Goal: Task Accomplishment & Management: Manage account settings

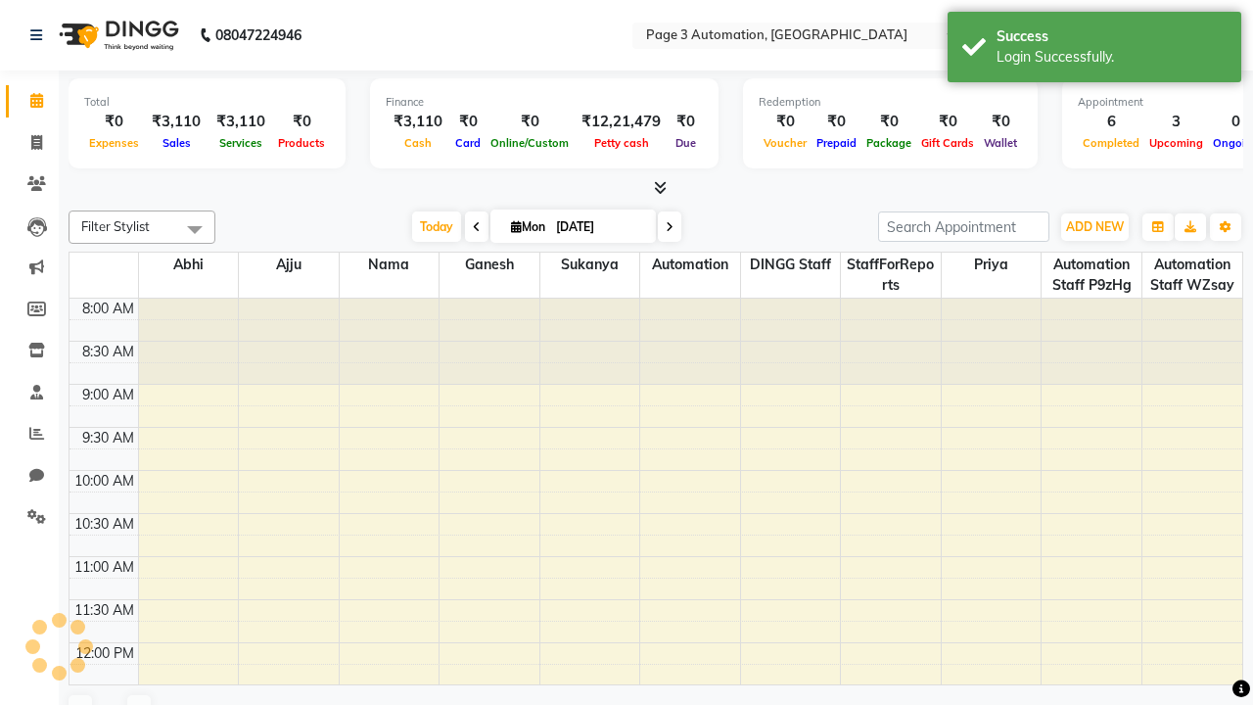
select select "en"
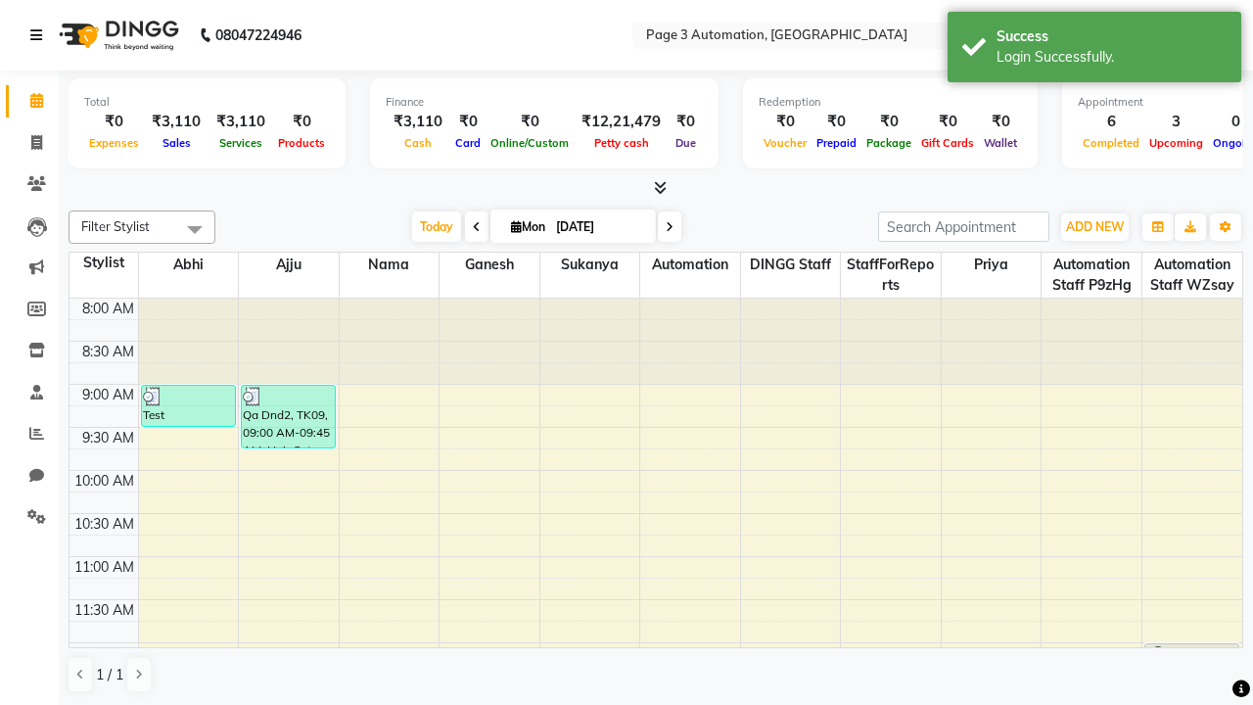
click at [40, 35] on icon at bounding box center [36, 35] width 12 height 14
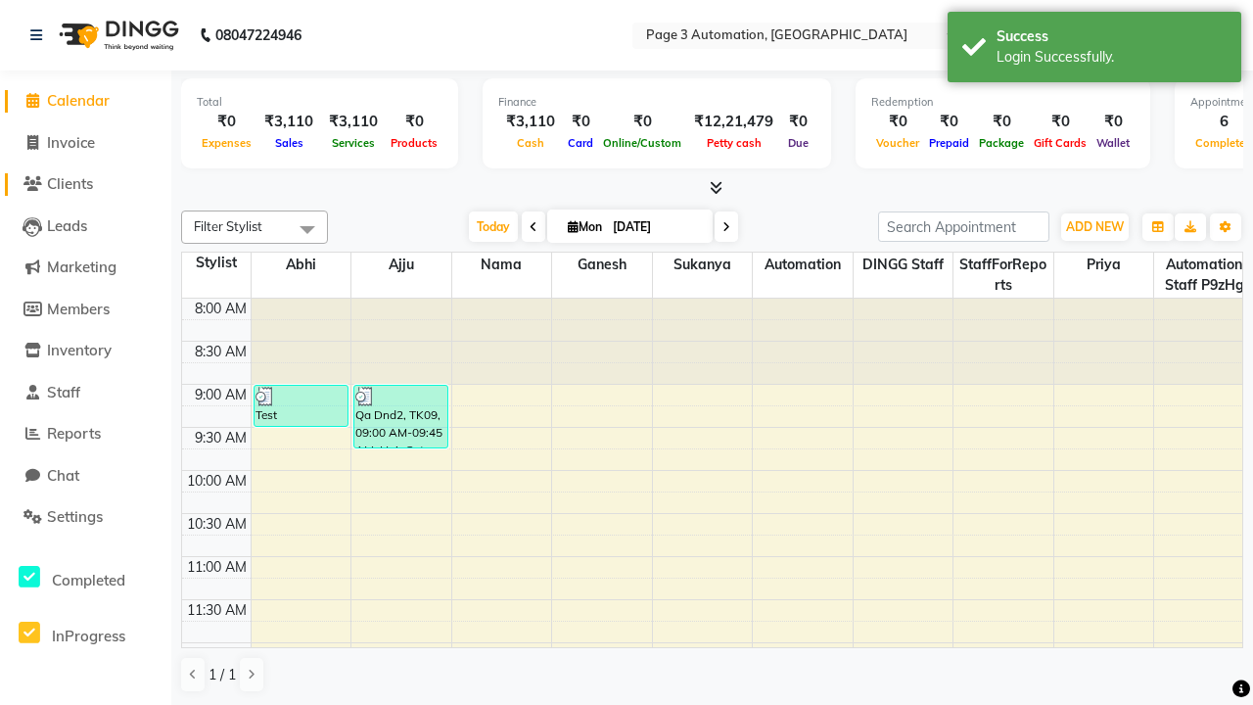
click at [85, 184] on span "Clients" at bounding box center [70, 183] width 46 height 19
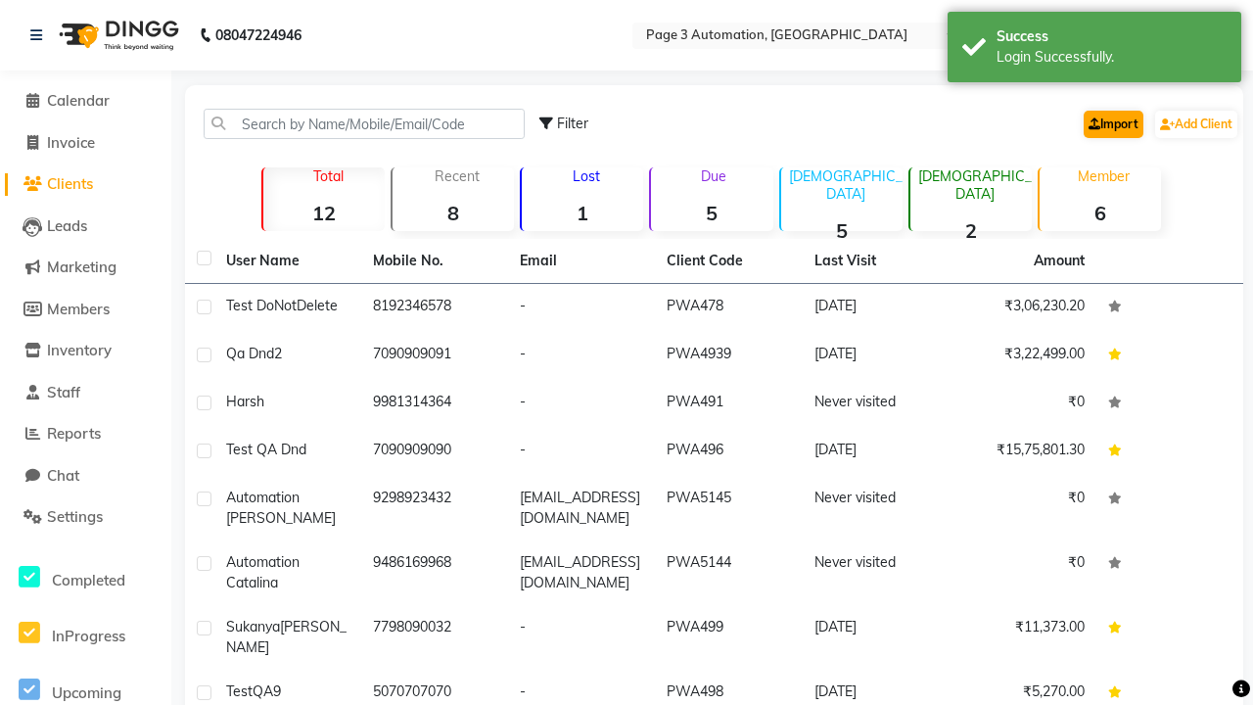
click at [1109, 123] on link "Import" at bounding box center [1113, 124] width 60 height 27
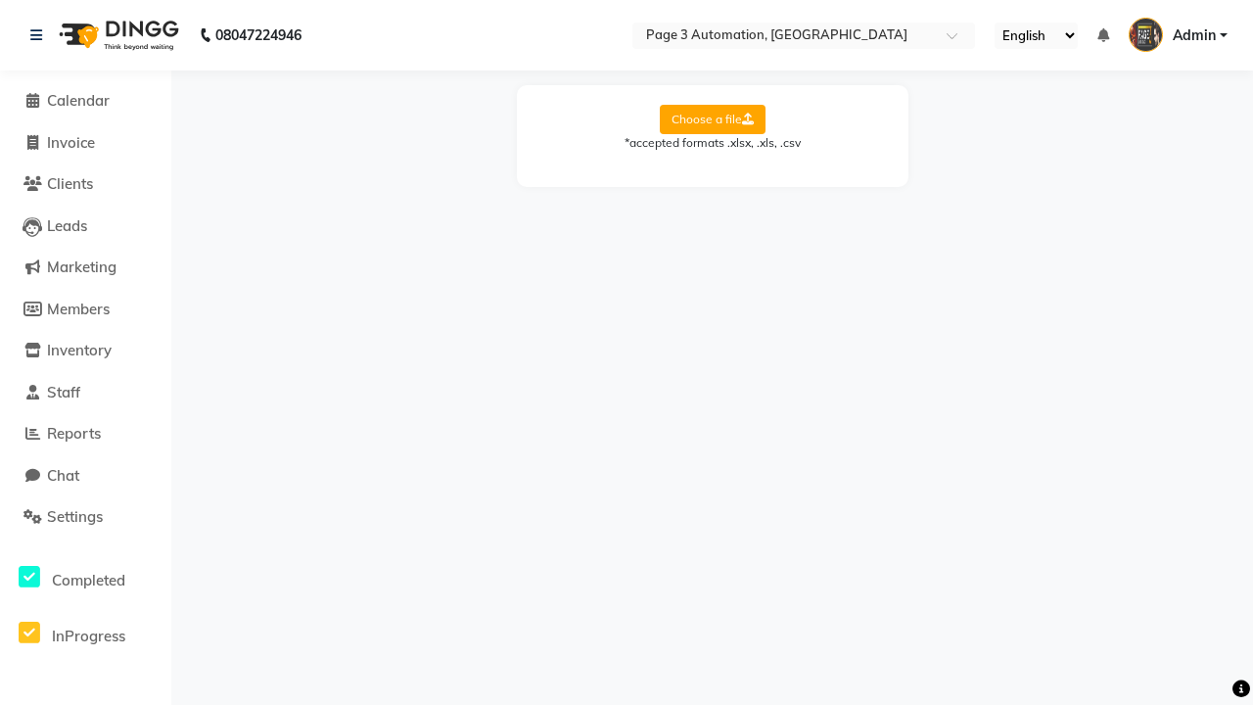
select select "Sheet1"
select select "name"
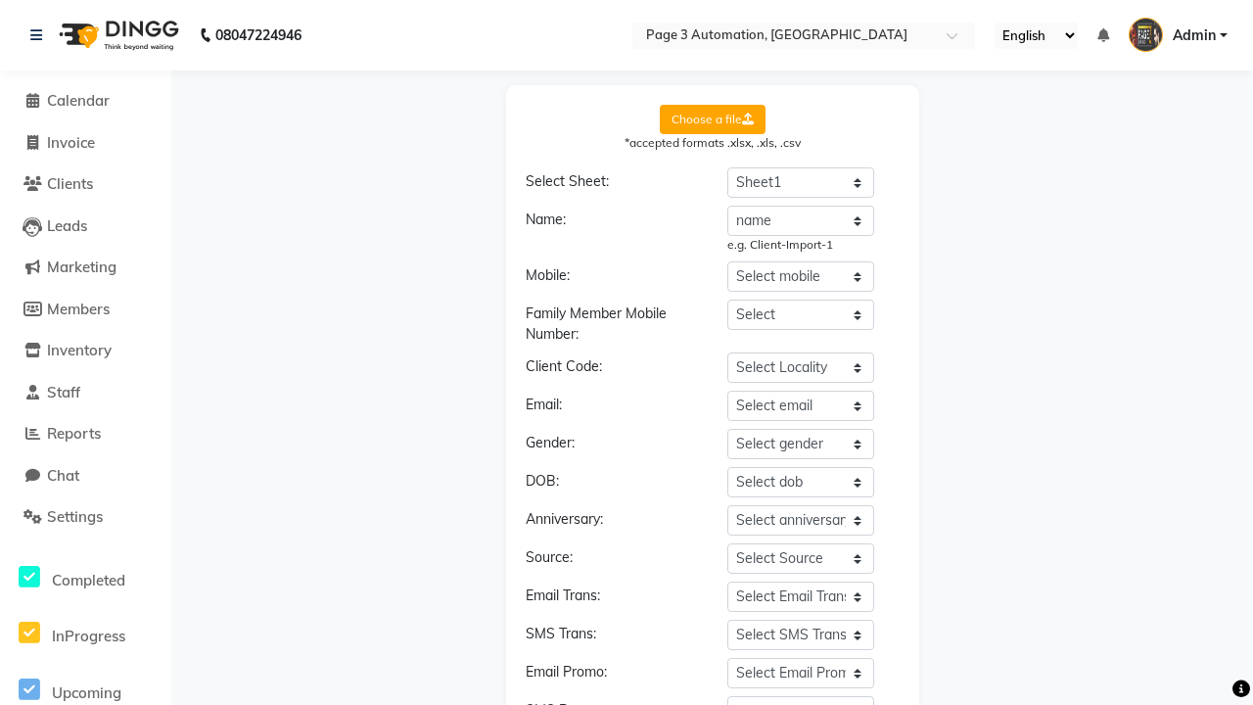
select select "number"
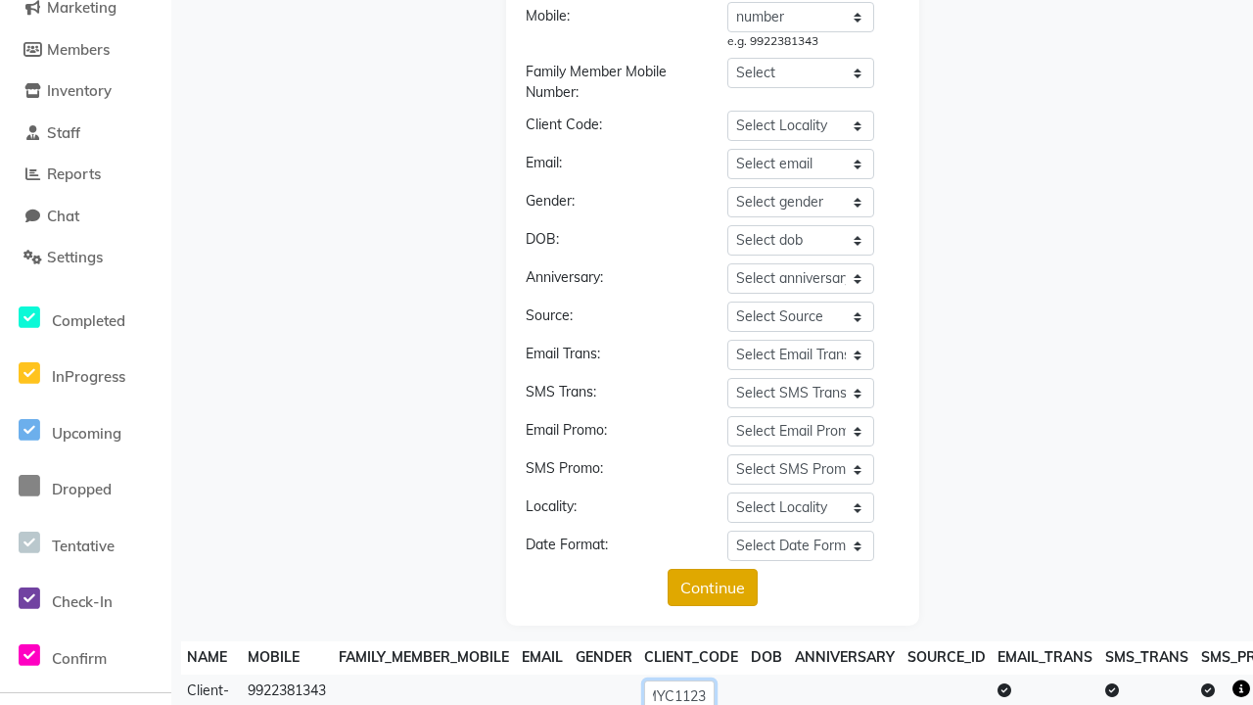
scroll to position [0, 86]
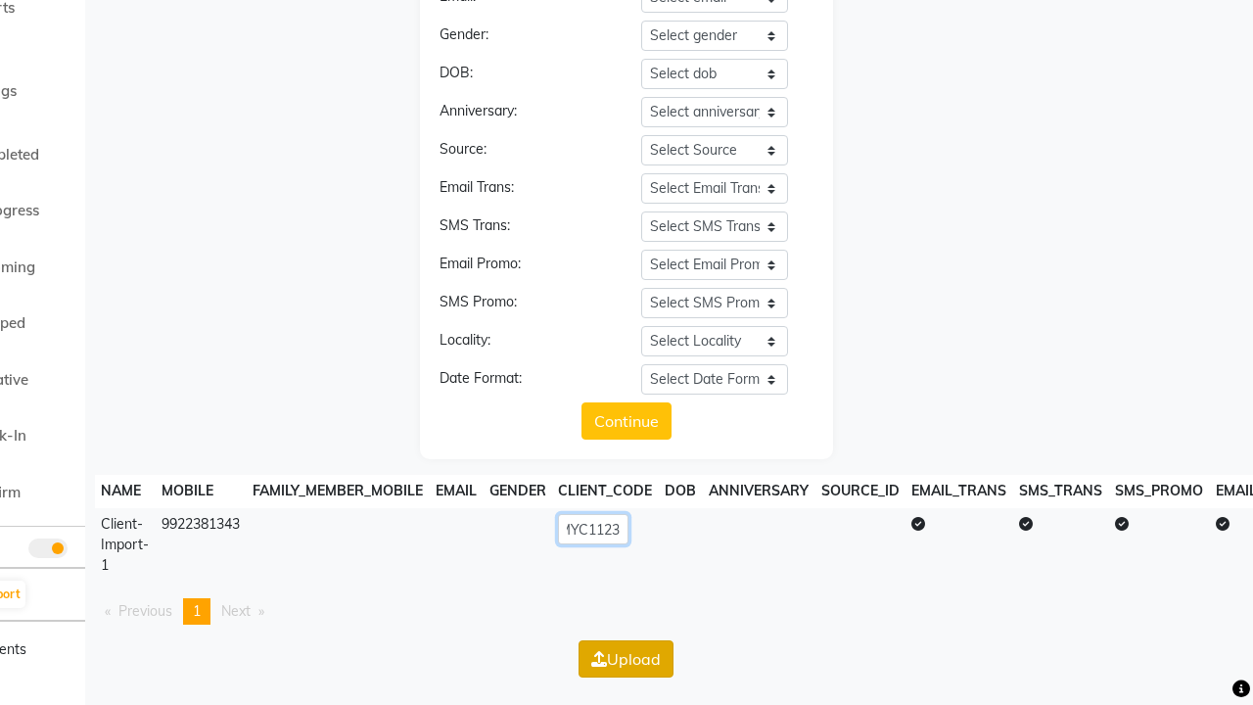
type input "MYC1123"
click at [625, 656] on button "Upload" at bounding box center [625, 658] width 95 height 37
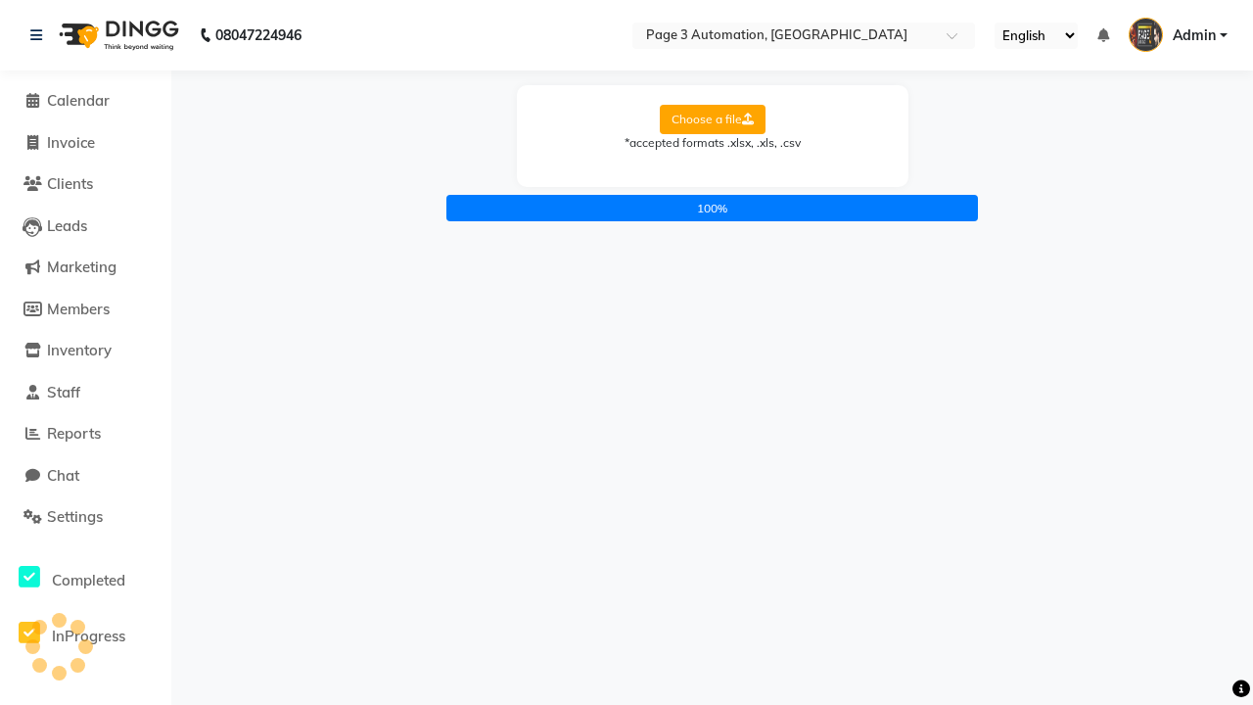
scroll to position [0, 0]
click at [40, 35] on icon at bounding box center [36, 35] width 12 height 14
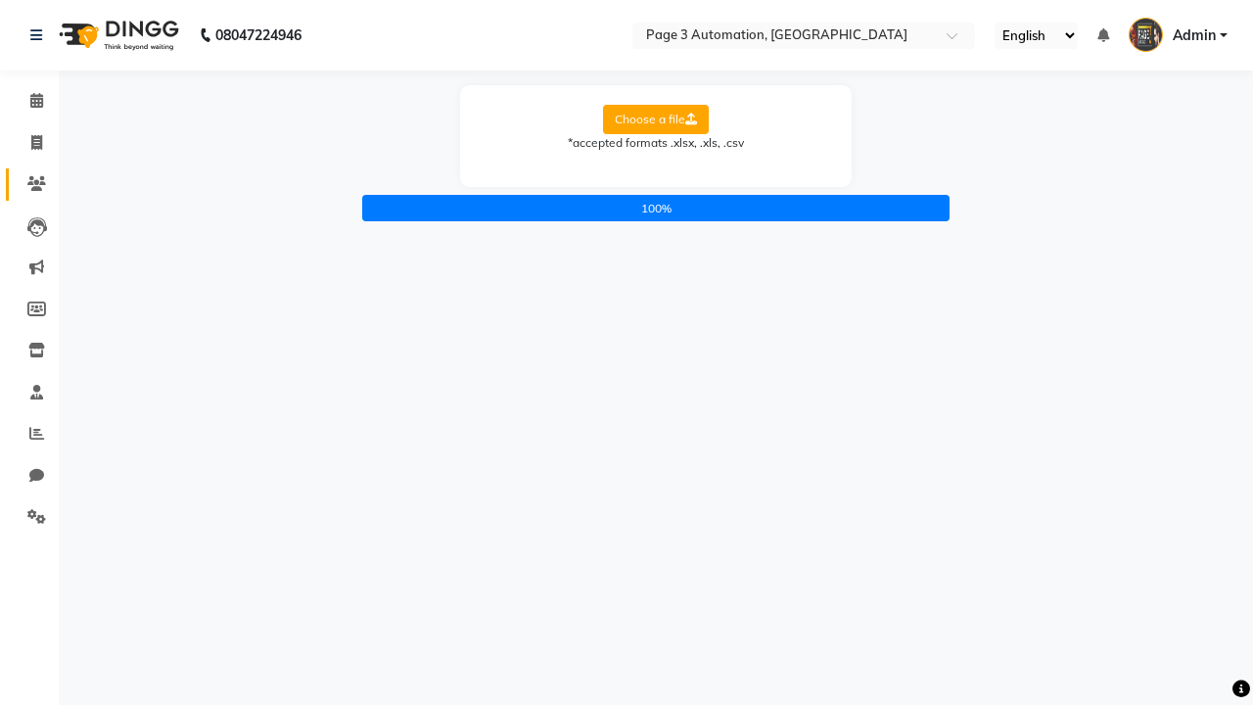
click at [29, 184] on icon at bounding box center [36, 183] width 19 height 15
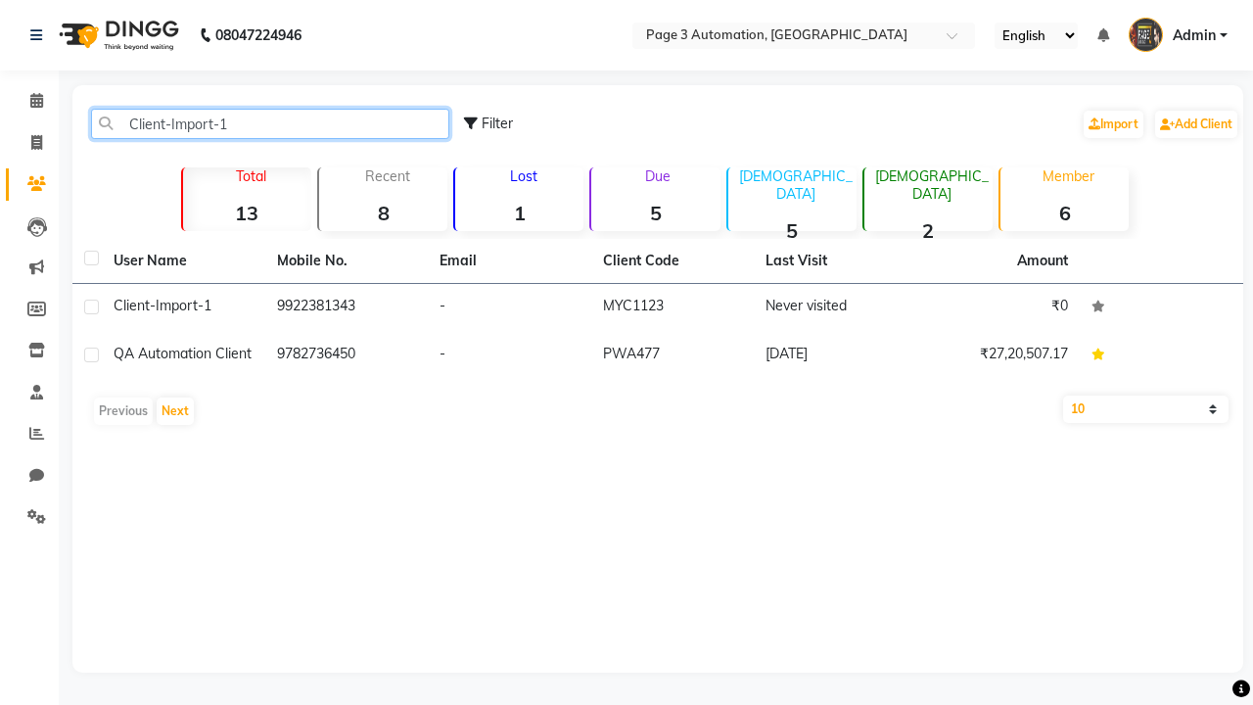
type input "Client-Import-1"
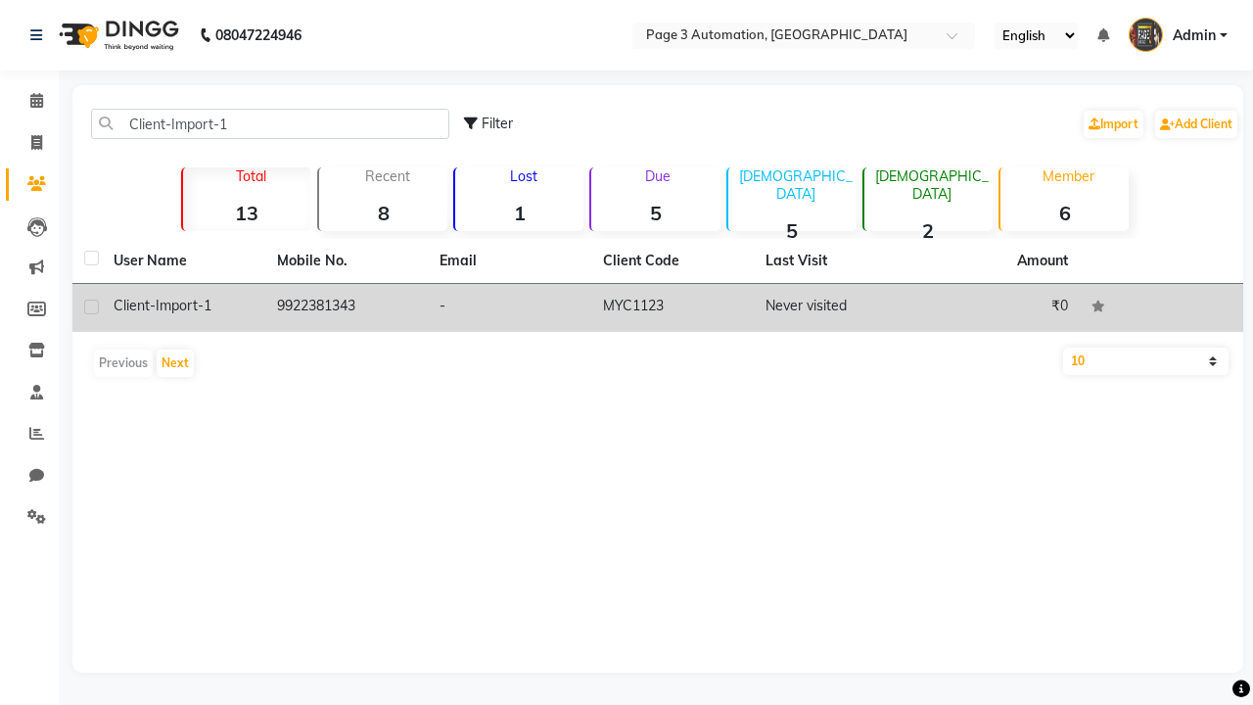
click at [91, 306] on label at bounding box center [91, 306] width 15 height 15
click at [91, 306] on input "checkbox" at bounding box center [90, 307] width 13 height 13
checkbox input "true"
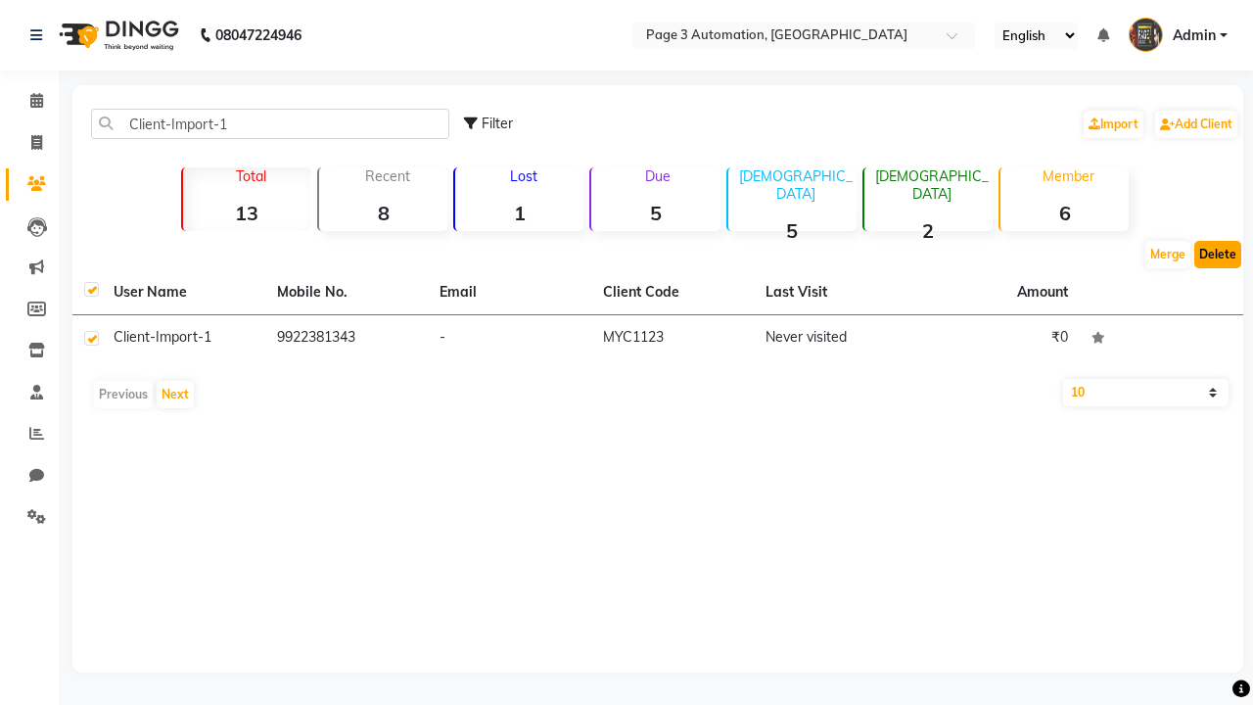
click at [1218, 254] on button "Delete" at bounding box center [1217, 254] width 47 height 27
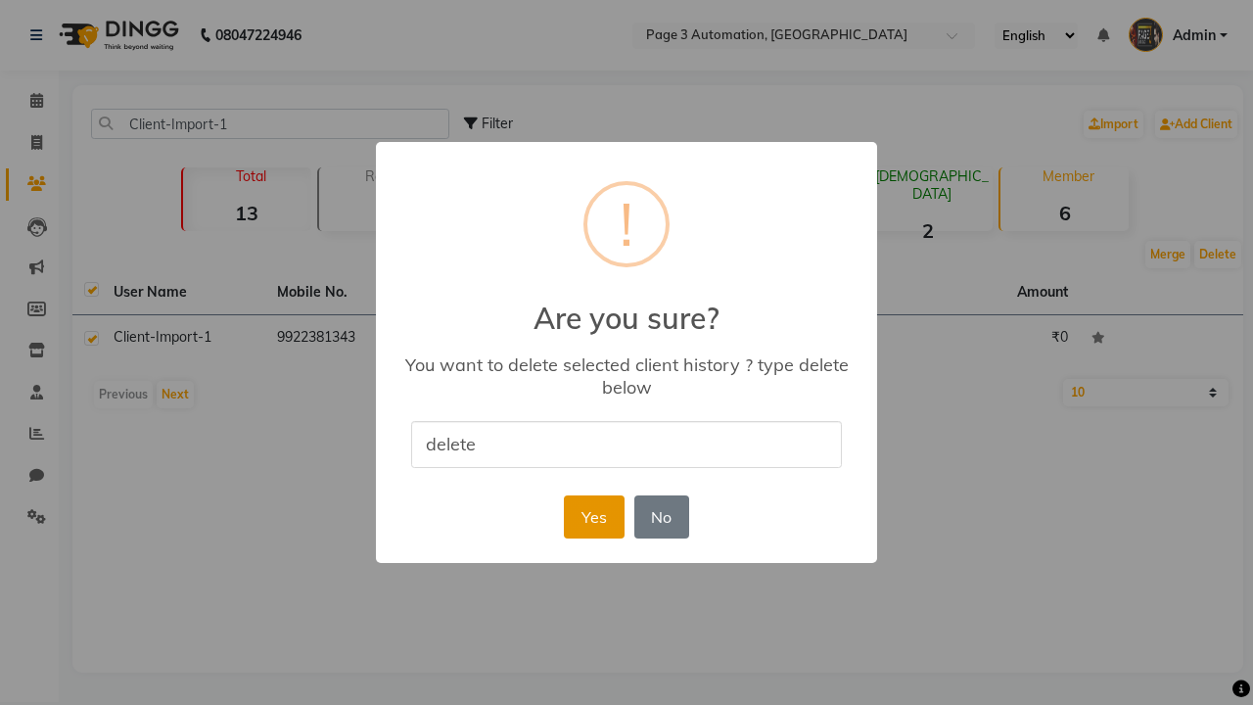
type input "delete"
click at [593, 516] on button "Yes" at bounding box center [594, 516] width 60 height 43
